Goal: Navigation & Orientation: Find specific page/section

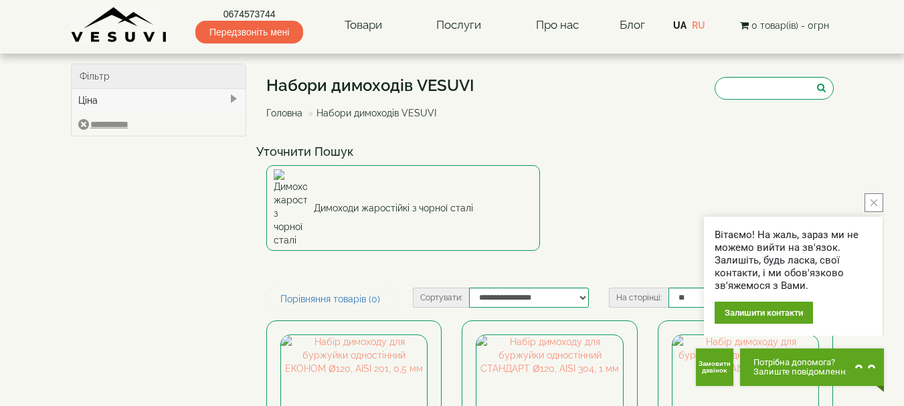
click at [874, 207] on button "close button" at bounding box center [873, 202] width 19 height 19
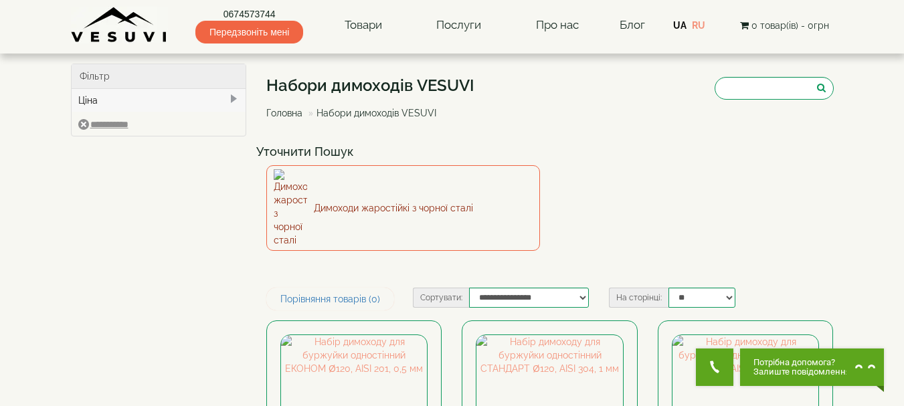
click at [312, 190] on link "Димоходи жаростійкі з чорної сталі" at bounding box center [403, 208] width 274 height 86
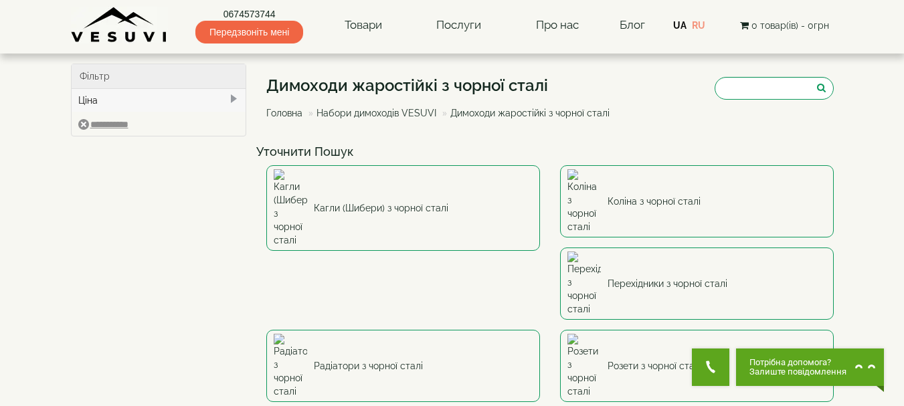
click at [363, 115] on link "Набори димоходів VESUVI" at bounding box center [376, 113] width 120 height 11
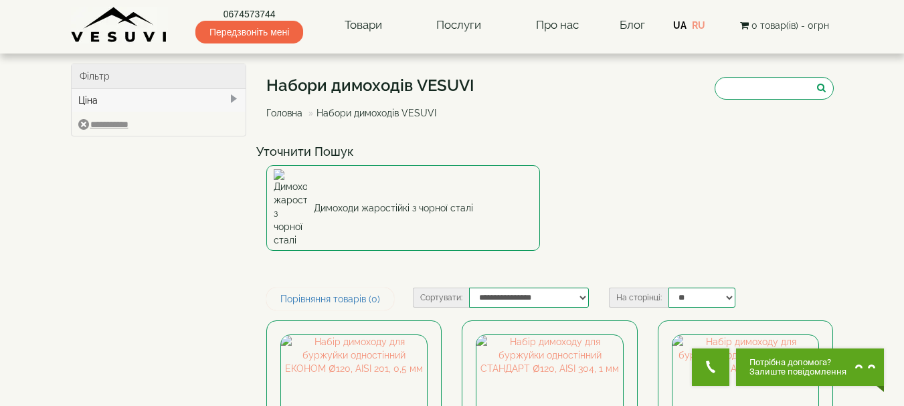
click at [285, 117] on link "Головна" at bounding box center [284, 113] width 36 height 11
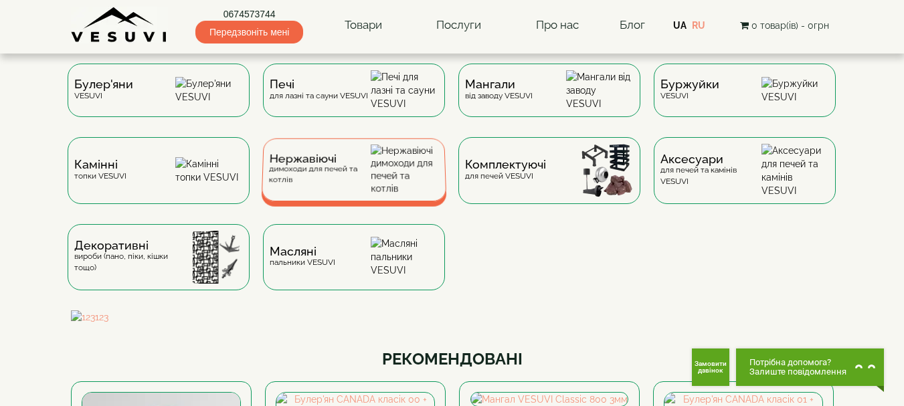
click at [306, 185] on div "Нержавіючі димоходи для печей та котлів" at bounding box center [319, 169] width 102 height 31
